Goal: Download file/media

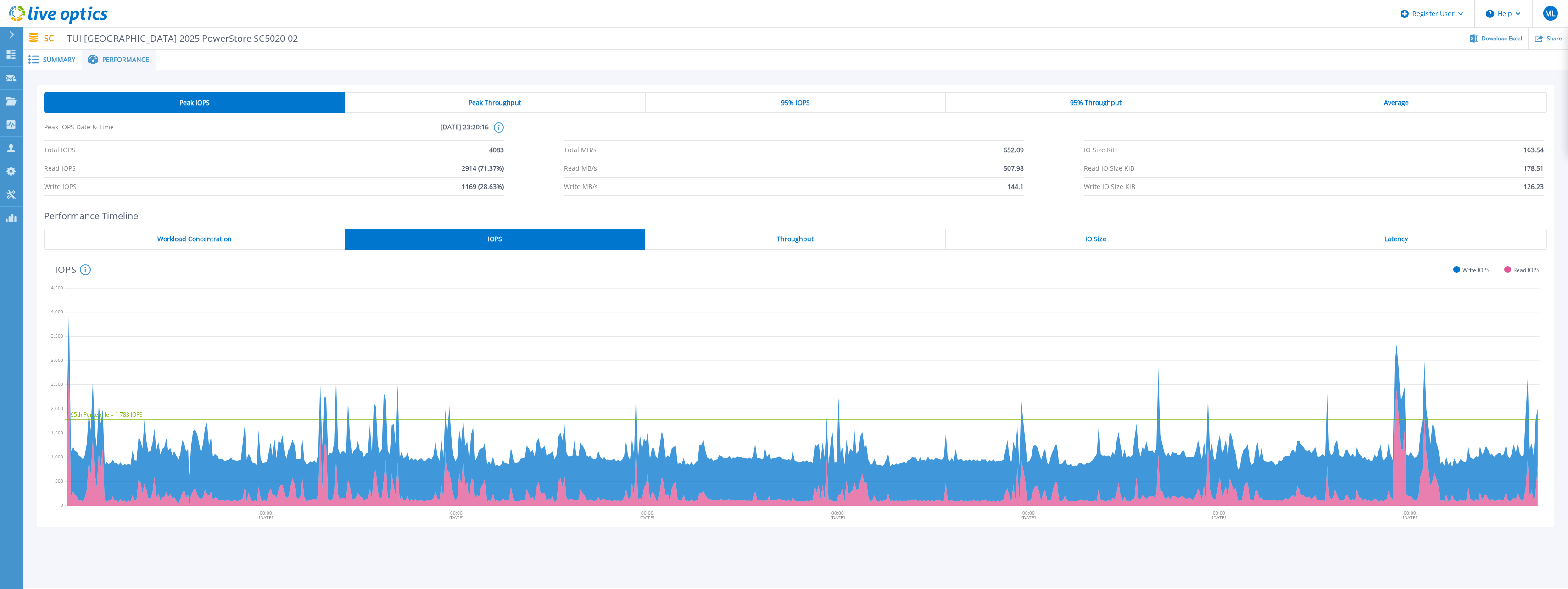
click at [269, 49] on nav "SC TUI France 2025 PowerStore SC5020-02 Download Excel Share" at bounding box center [795, 38] width 1545 height 22
drag, startPoint x: 269, startPoint y: 49, endPoint x: 241, endPoint y: 36, distance: 30.9
click at [298, 36] on ul "Download Excel Share" at bounding box center [933, 38] width 1270 height 21
click at [64, 61] on span "Summary" at bounding box center [59, 60] width 32 height 6
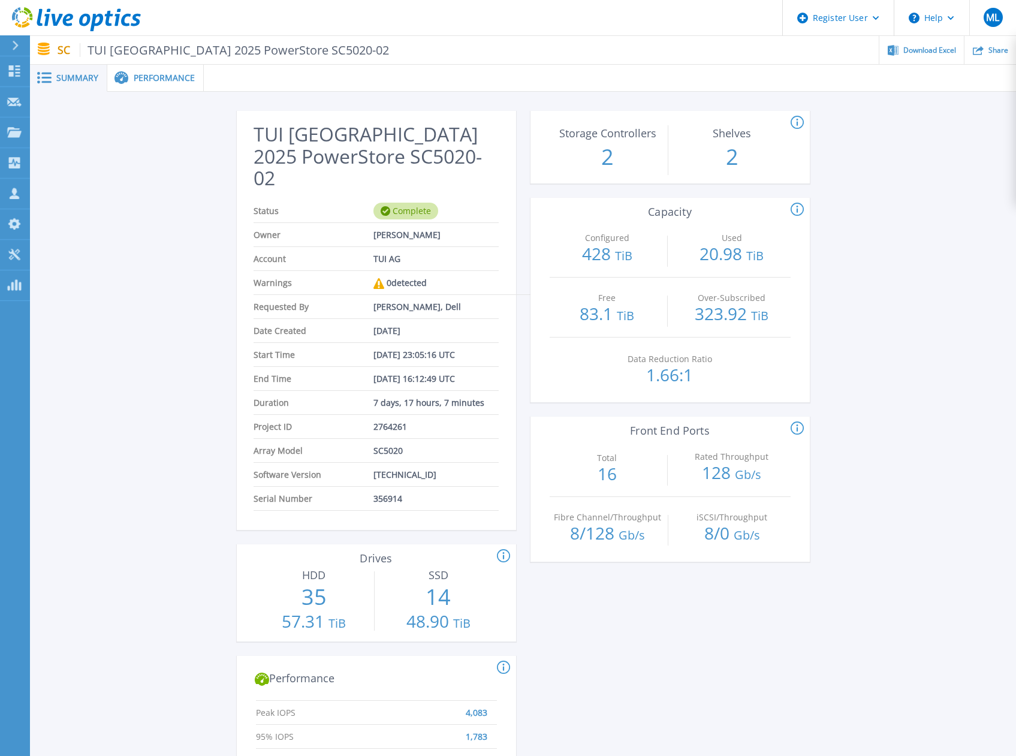
drag, startPoint x: 395, startPoint y: 40, endPoint x: 352, endPoint y: 40, distance: 43.2
click at [390, 40] on ul "Download Excel Share" at bounding box center [702, 50] width 627 height 28
click at [389, 40] on ul "Download Excel Share" at bounding box center [702, 50] width 627 height 28
click at [161, 76] on span "Performance" at bounding box center [164, 78] width 61 height 8
